Goal: Information Seeking & Learning: Learn about a topic

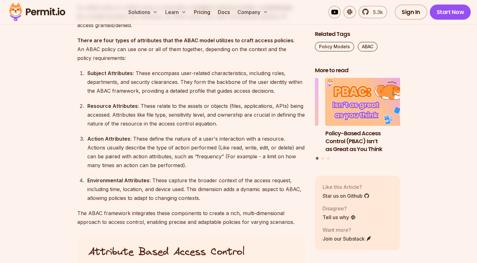
scroll to position [853, 0]
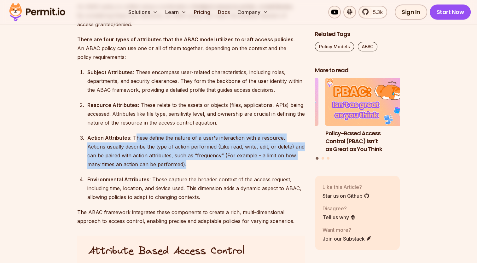
drag, startPoint x: 135, startPoint y: 137, endPoint x: 188, endPoint y: 162, distance: 58.5
click at [188, 162] on div "Action Attributes : These define the nature of a user's interaction with a reso…" at bounding box center [196, 150] width 218 height 35
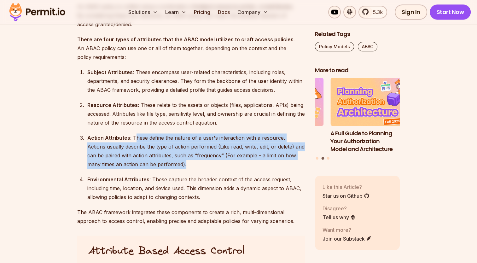
click at [188, 162] on div "Action Attributes : These define the nature of a user's interaction with a reso…" at bounding box center [196, 150] width 218 height 35
click at [165, 149] on div "Action Attributes : These define the nature of a user's interaction with a reso…" at bounding box center [196, 150] width 218 height 35
drag, startPoint x: 131, startPoint y: 137, endPoint x: 193, endPoint y: 162, distance: 67.0
click at [193, 162] on div "Action Attributes : These define the nature of a user's interaction with a reso…" at bounding box center [196, 150] width 218 height 35
copy div "These define the nature of a user's interaction with a resource. Actions usuall…"
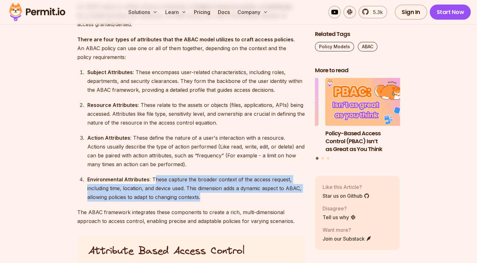
drag, startPoint x: 152, startPoint y: 178, endPoint x: 208, endPoint y: 193, distance: 58.5
click at [208, 193] on div "Environmental Attributes : These capture the broader context of the access requ…" at bounding box center [196, 188] width 218 height 26
copy div "hese capture the broader context of the access request, including time, locatio…"
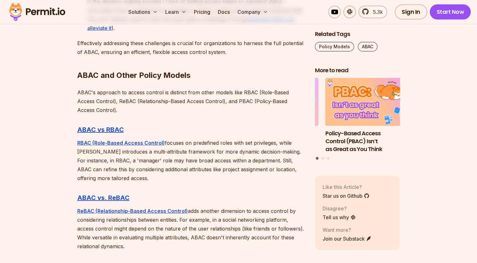
scroll to position [1812, 0]
